Goal: Find specific page/section

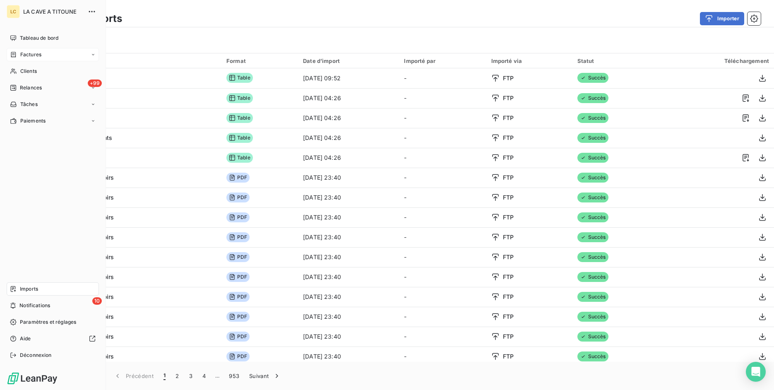
click at [14, 50] on div "Factures" at bounding box center [53, 54] width 92 height 13
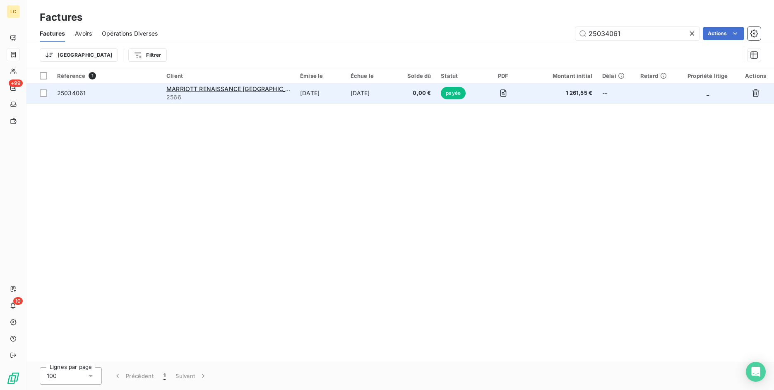
type input "25034061"
click at [113, 96] on span "25034061" at bounding box center [106, 93] width 99 height 8
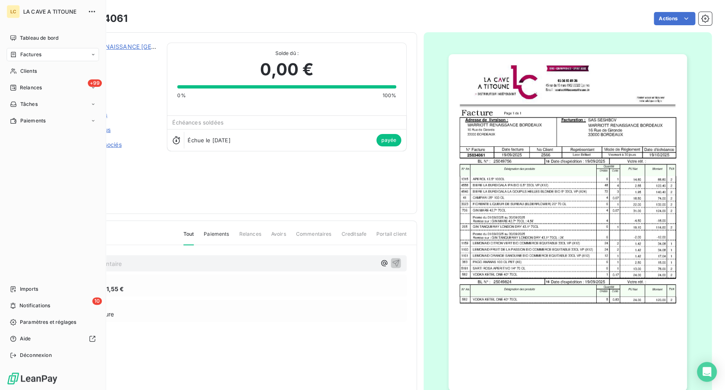
click at [23, 354] on span "Déconnexion" at bounding box center [36, 355] width 32 height 7
